Goal: Understand process/instructions: Learn how to perform a task or action

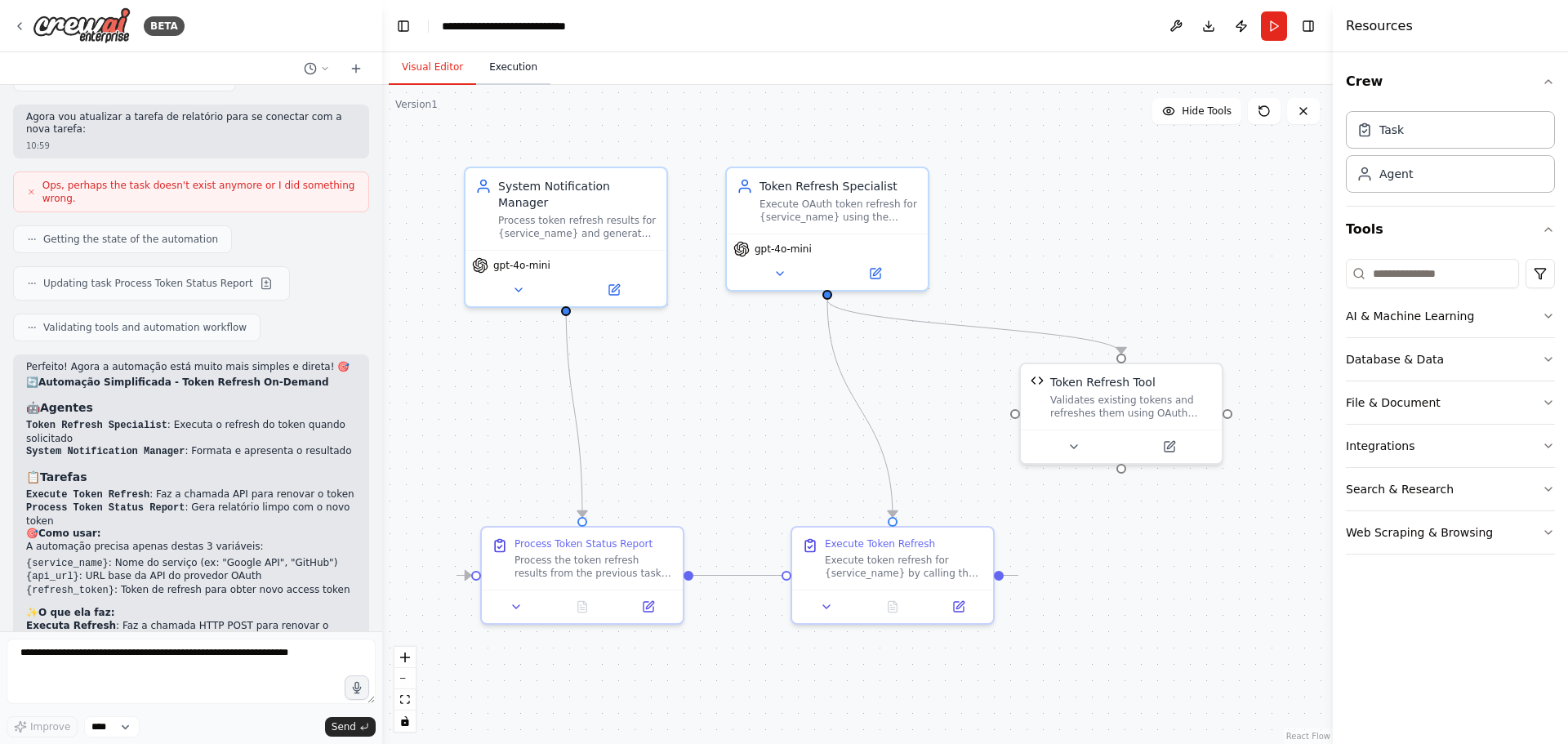
click at [513, 72] on button "Execution" at bounding box center [513, 68] width 74 height 34
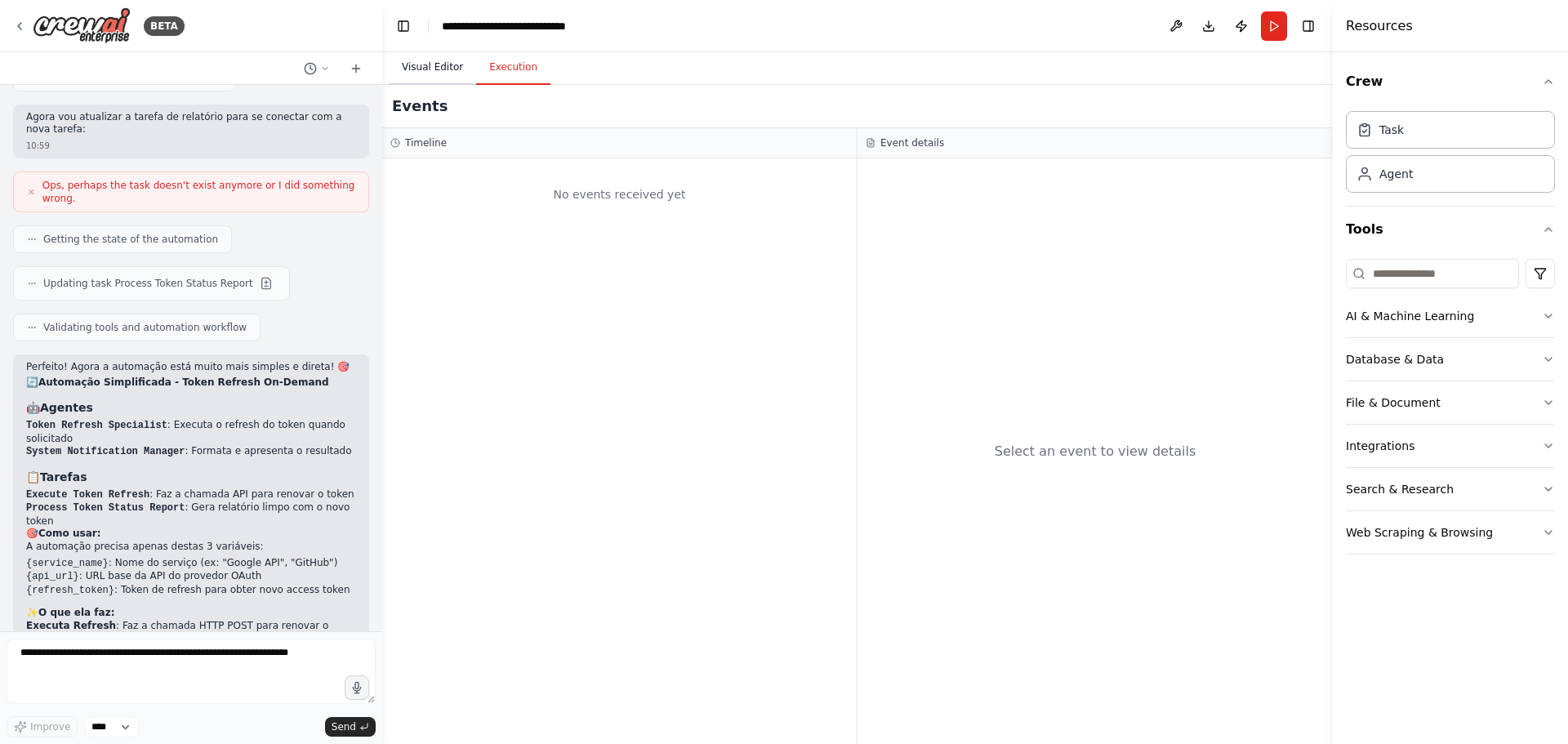
click at [448, 69] on button "Visual Editor" at bounding box center [432, 68] width 87 height 34
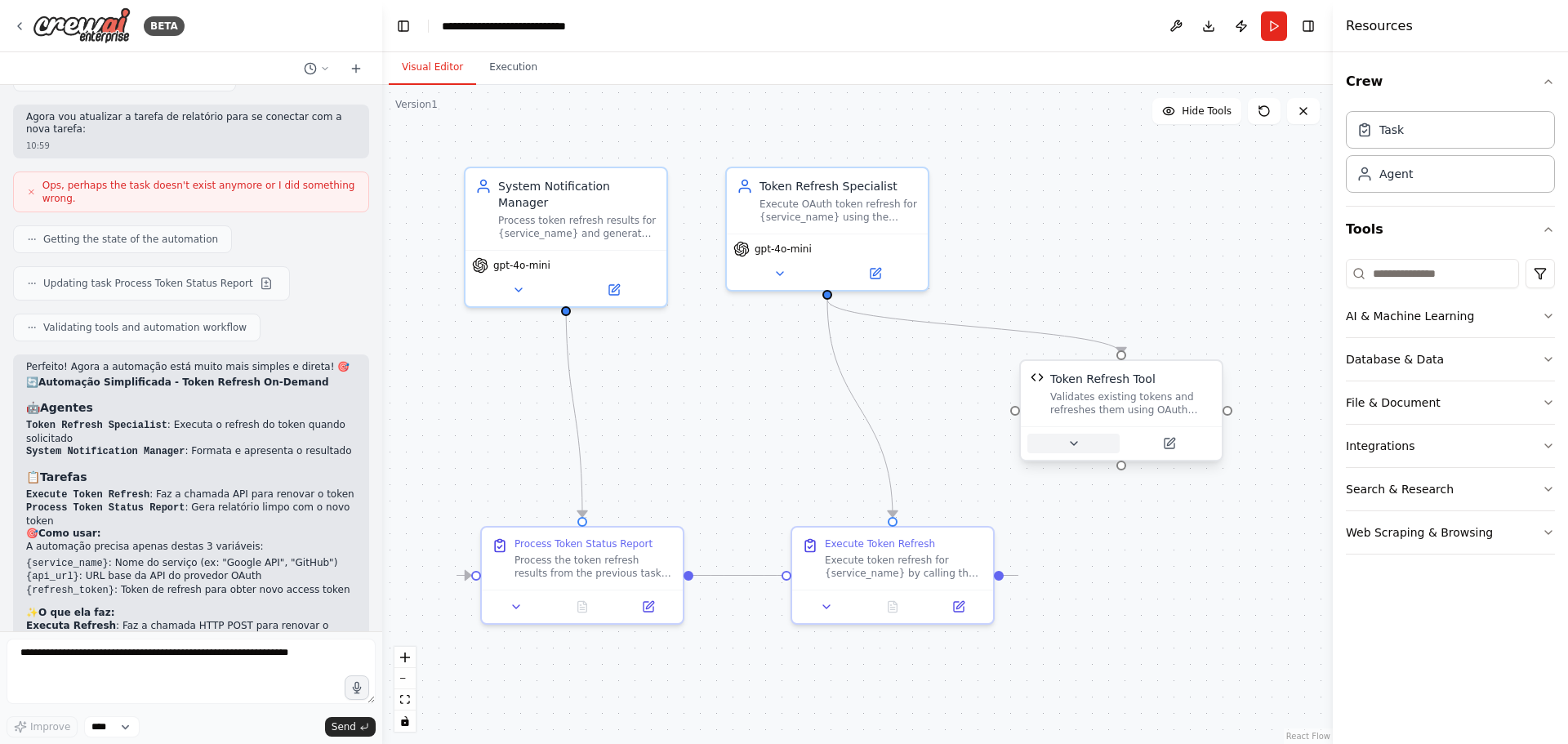
click at [1076, 447] on icon at bounding box center [1074, 443] width 13 height 13
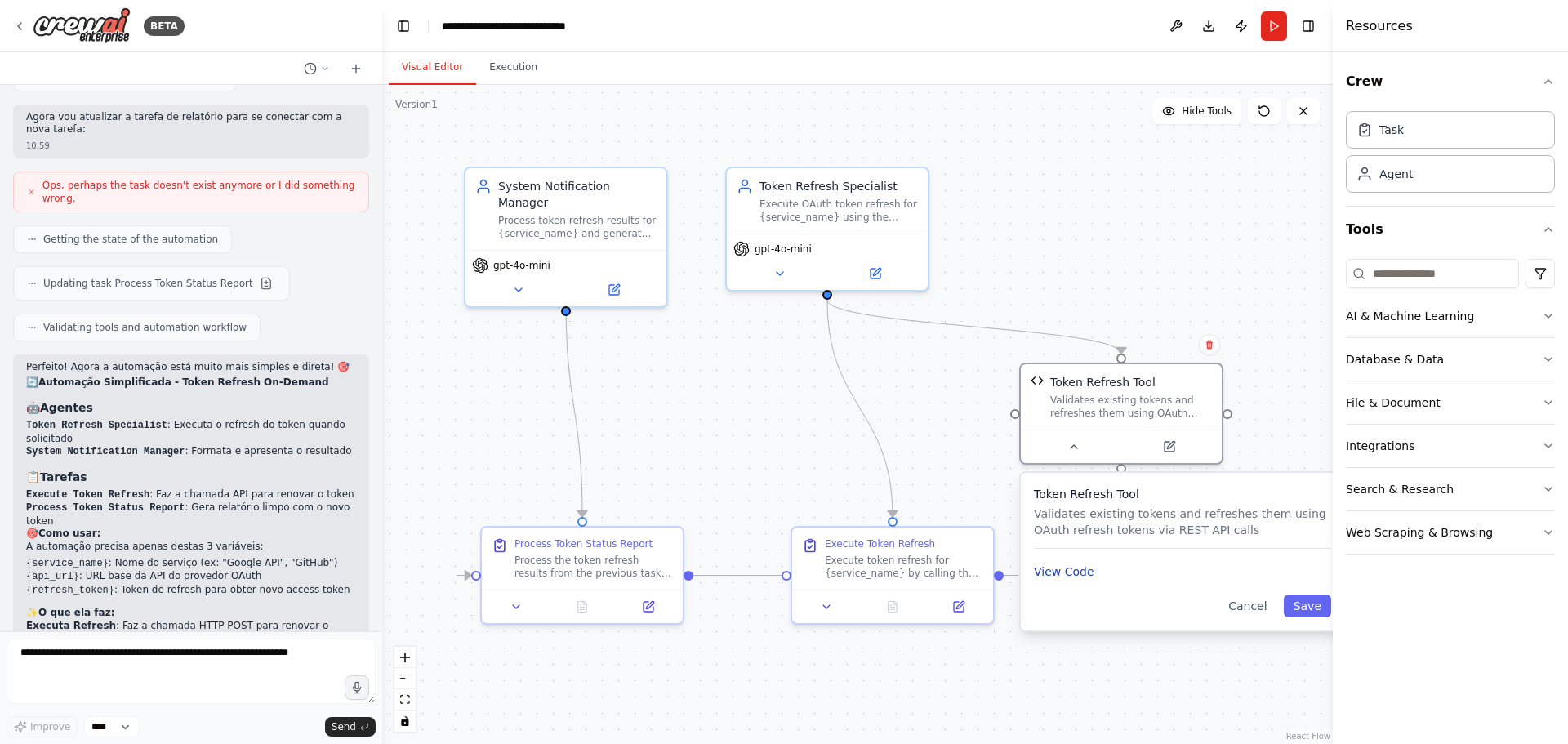
click at [1061, 568] on button "View Code" at bounding box center [1064, 571] width 60 height 16
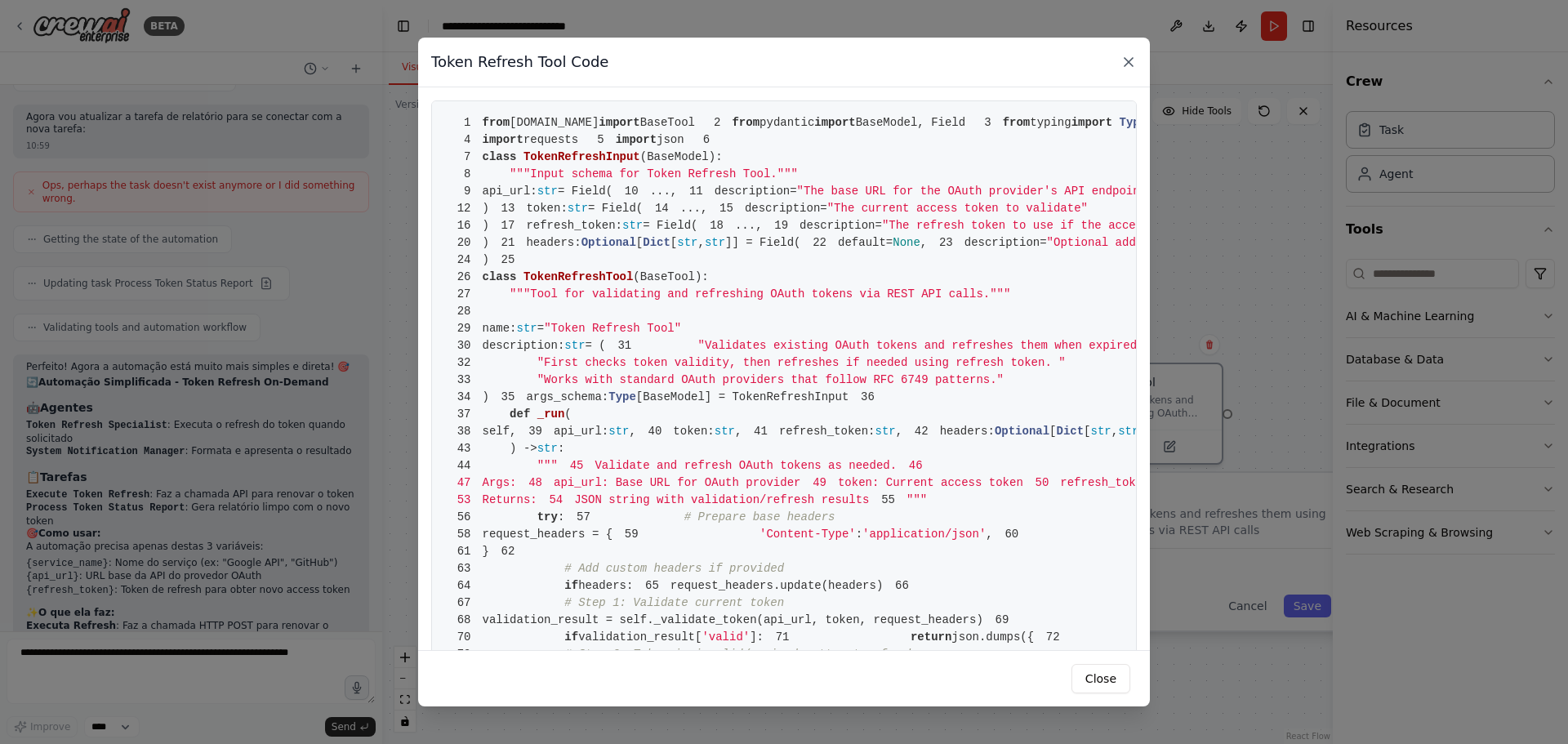
click at [1126, 62] on icon at bounding box center [1128, 61] width 16 height 16
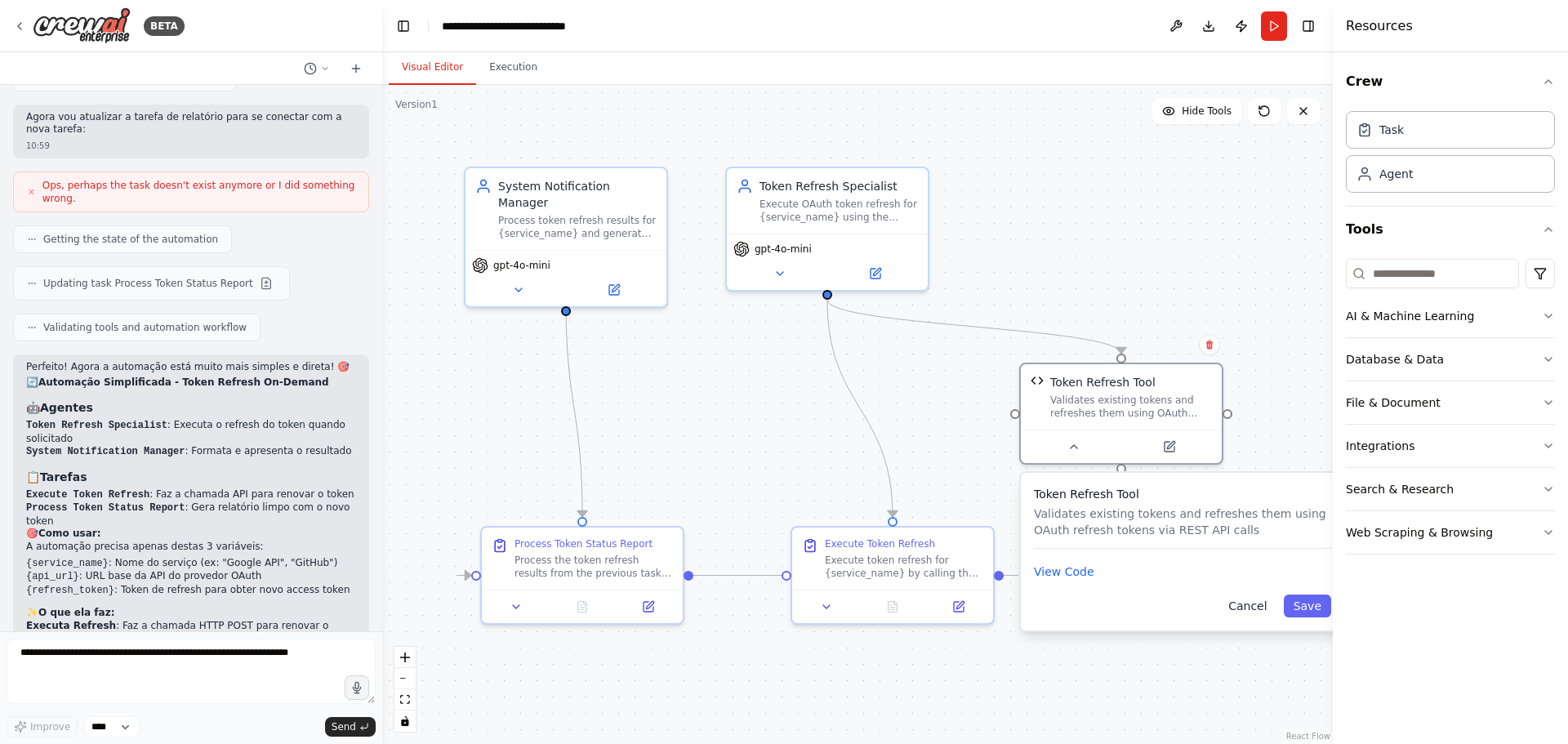
click at [1257, 607] on button "Cancel" at bounding box center [1247, 605] width 58 height 23
